Goal: Task Accomplishment & Management: Use online tool/utility

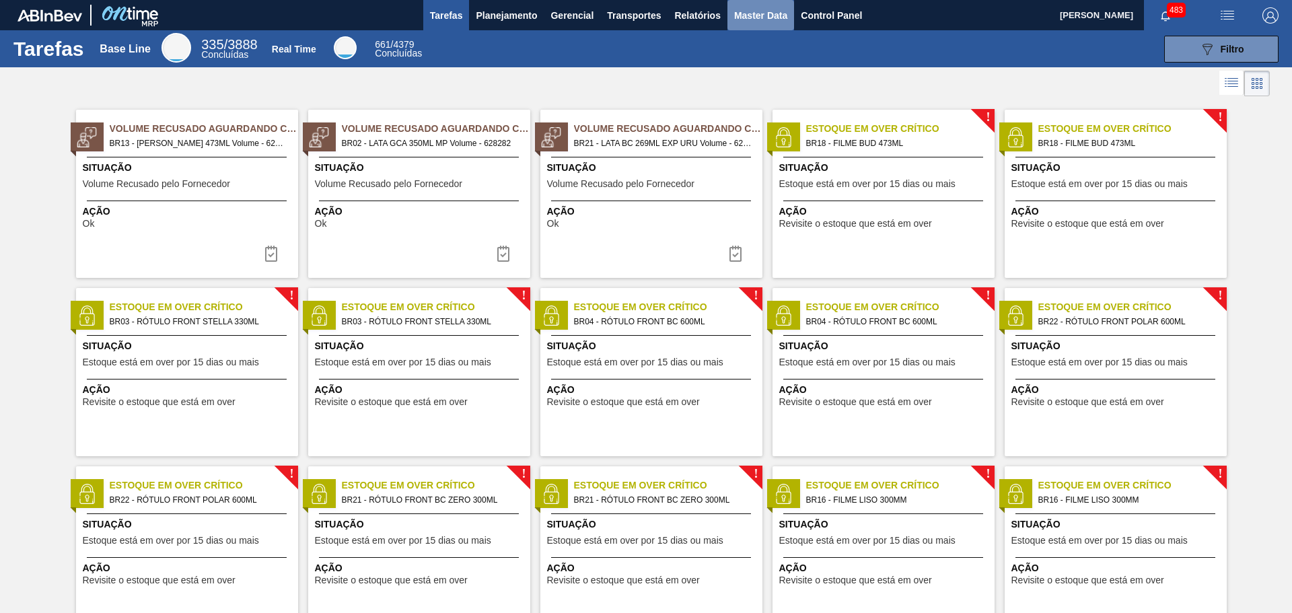
click at [785, 18] on span "Master Data" at bounding box center [760, 15] width 53 height 16
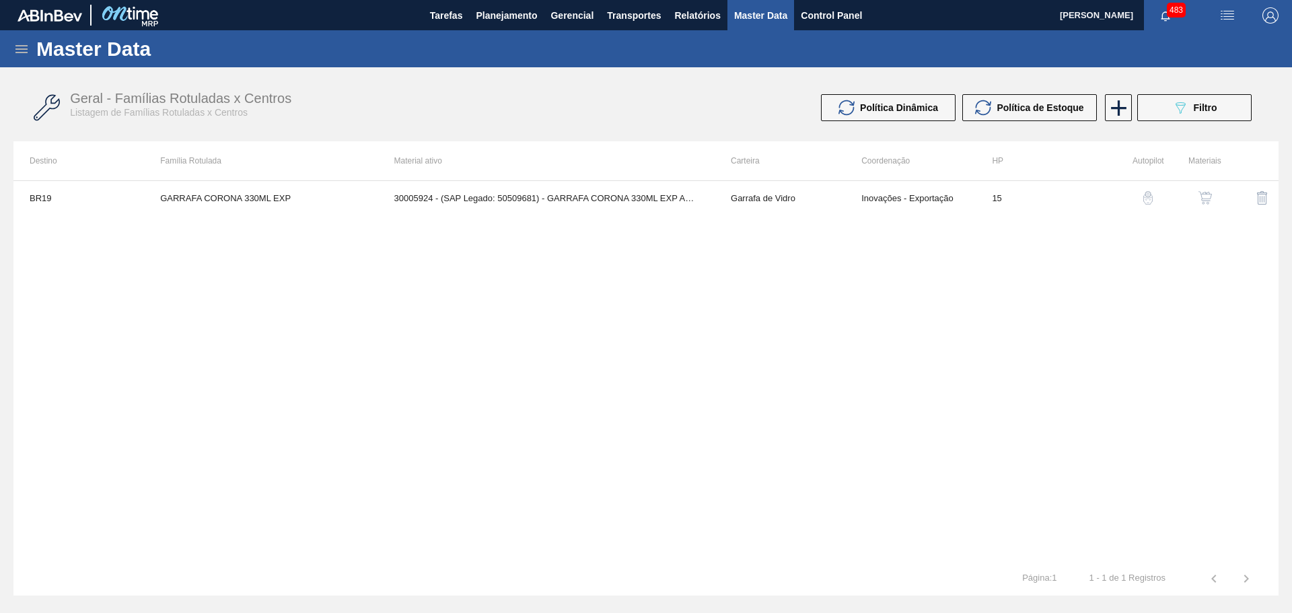
click at [15, 44] on icon at bounding box center [21, 49] width 16 height 16
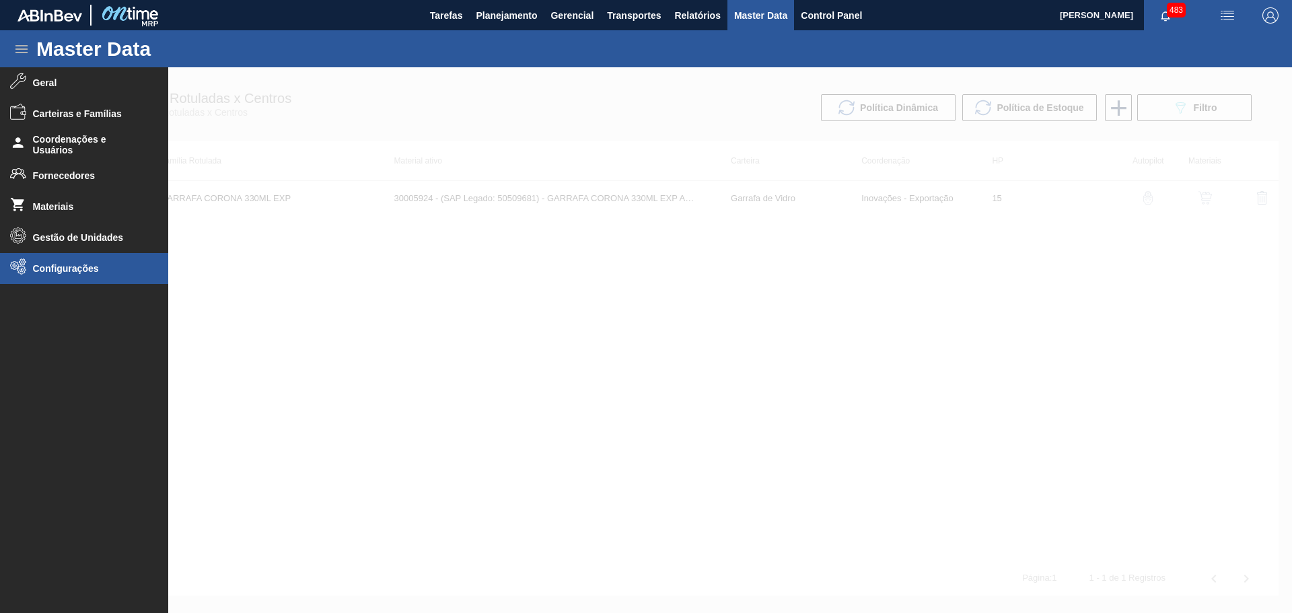
click at [79, 271] on span "Configurações" at bounding box center [88, 268] width 111 height 11
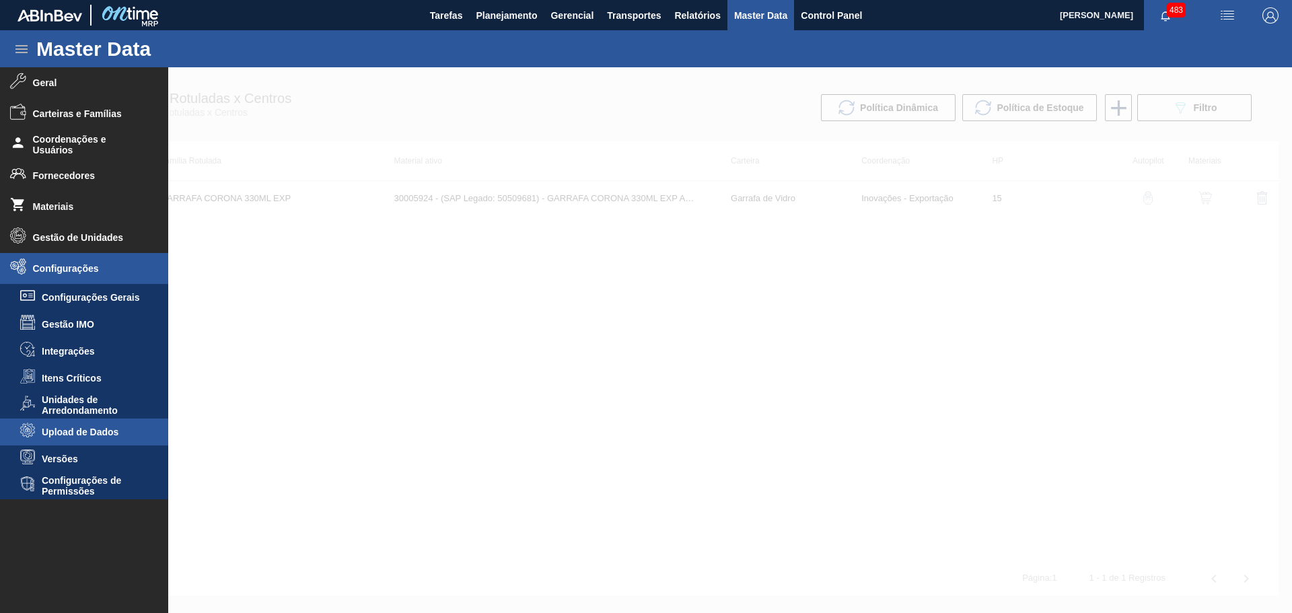
click at [94, 435] on span "Upload de Dados" at bounding box center [94, 432] width 104 height 11
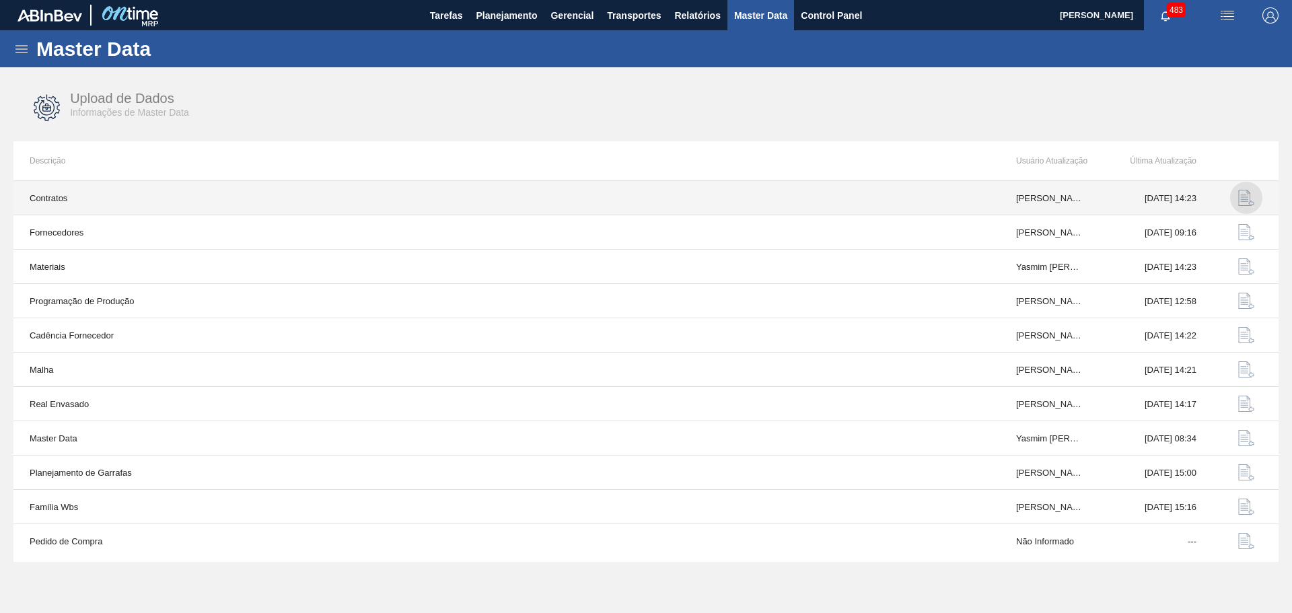
click at [1249, 204] on img "button" at bounding box center [1246, 198] width 16 height 16
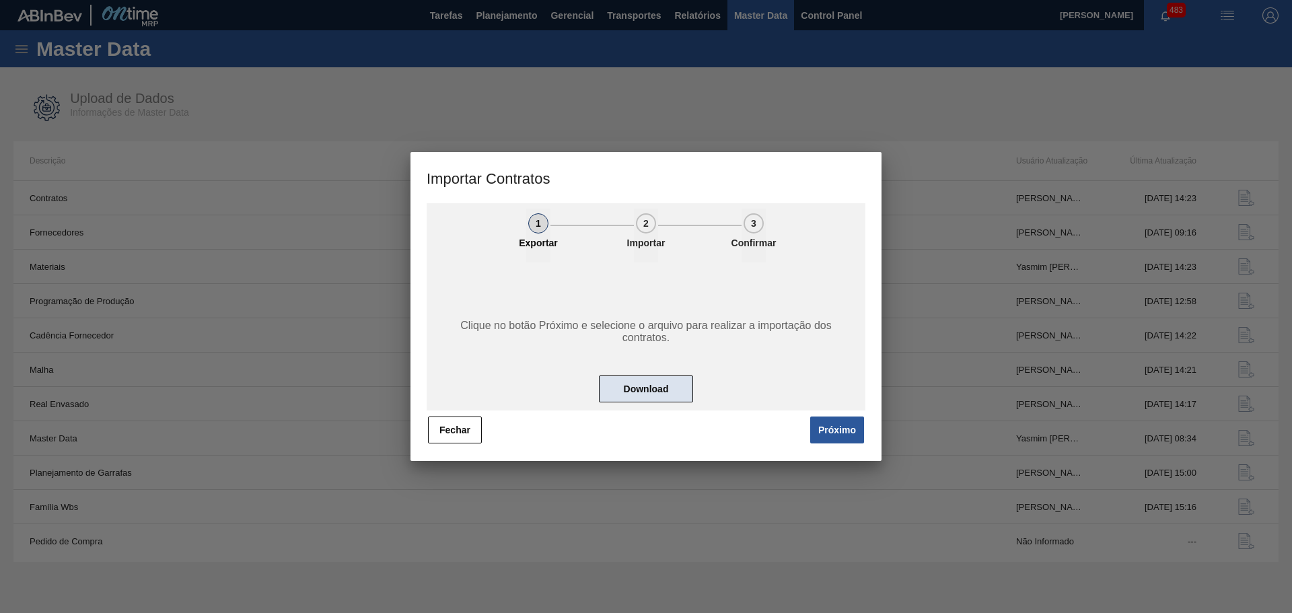
click at [617, 388] on button "Download" at bounding box center [646, 389] width 94 height 27
